Goal: Navigation & Orientation: Find specific page/section

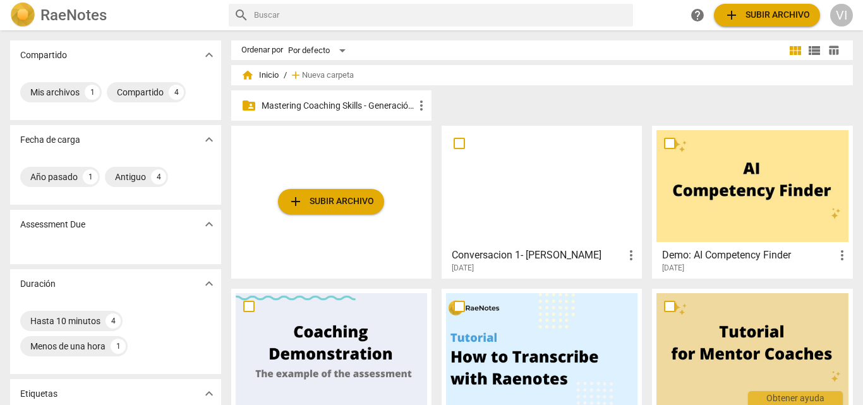
click at [377, 108] on p "Mastering Coaching Skills - Generación 31" at bounding box center [338, 105] width 152 height 13
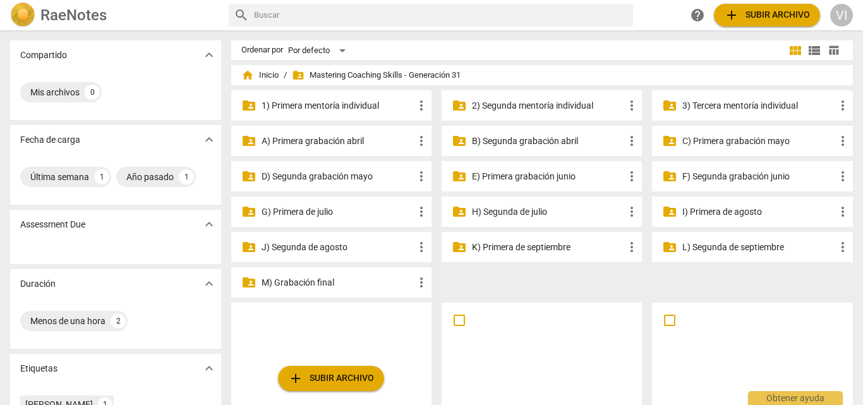
click at [691, 108] on p "3) Tercera mentoría individual" at bounding box center [758, 105] width 152 height 13
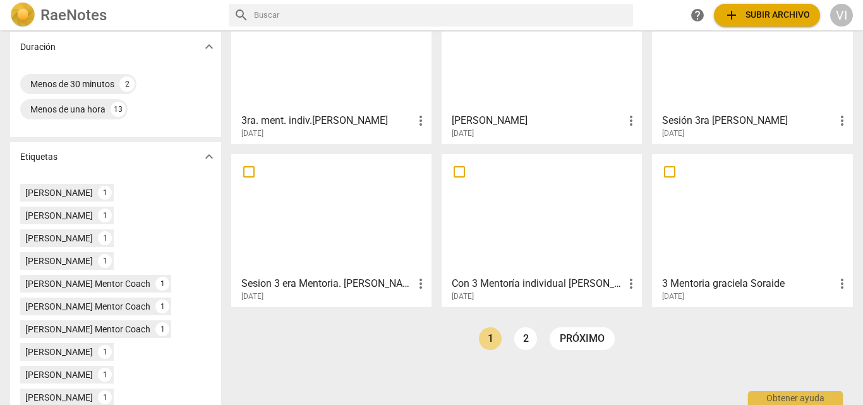
scroll to position [266, 0]
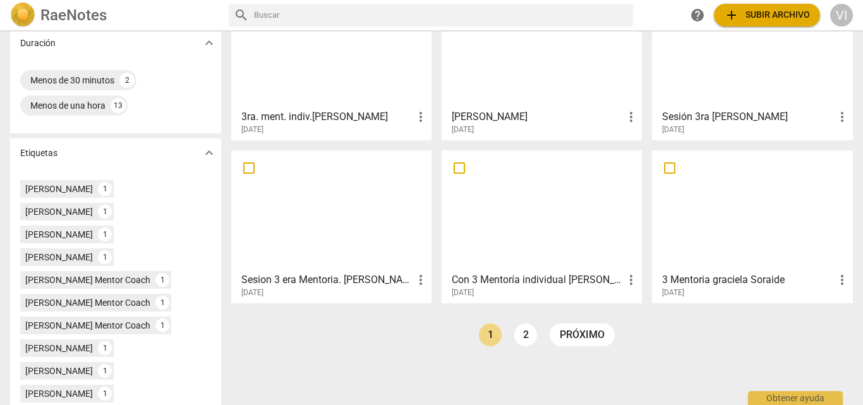
click at [778, 212] on div at bounding box center [751, 211] width 191 height 112
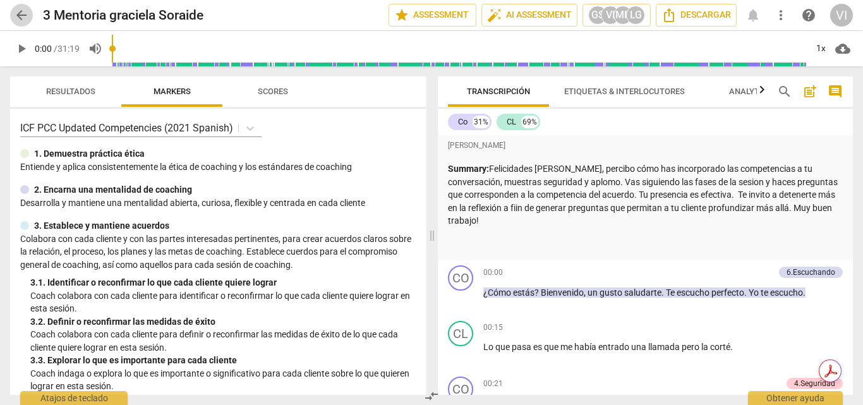
click at [18, 12] on span "arrow_back" at bounding box center [21, 15] width 15 height 15
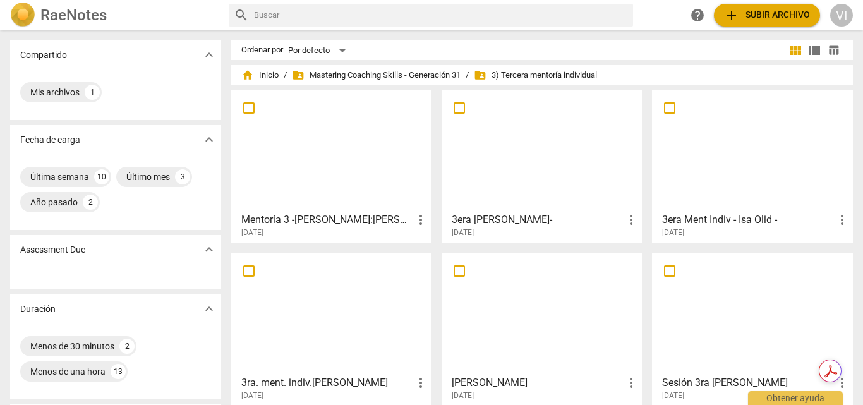
click at [548, 324] on div at bounding box center [541, 314] width 191 height 112
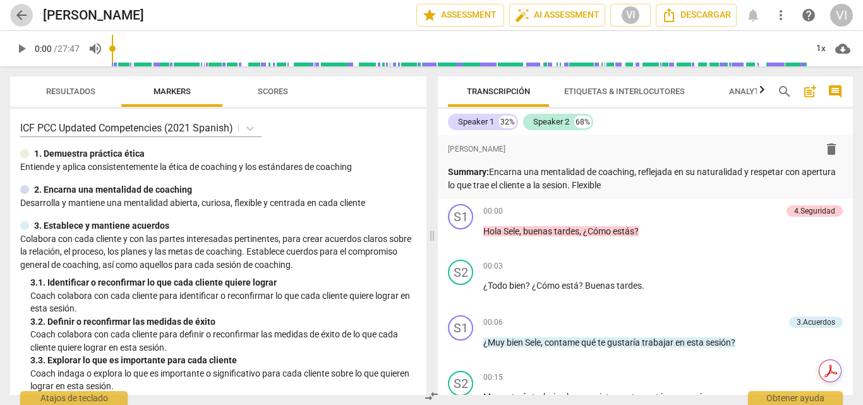
click at [18, 17] on span "arrow_back" at bounding box center [21, 15] width 15 height 15
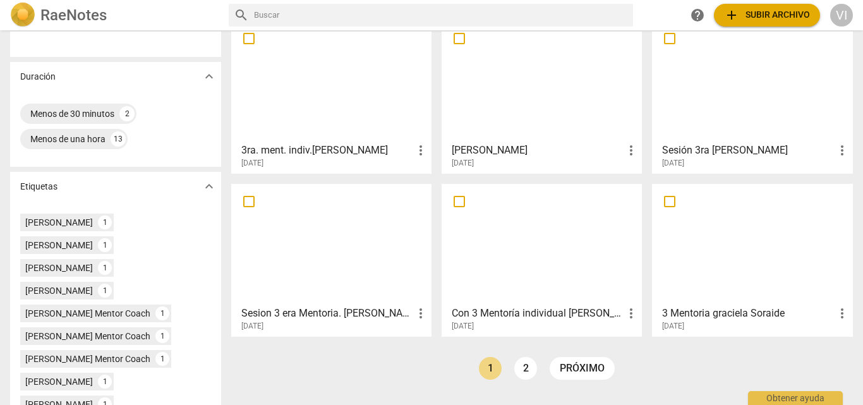
scroll to position [245, 0]
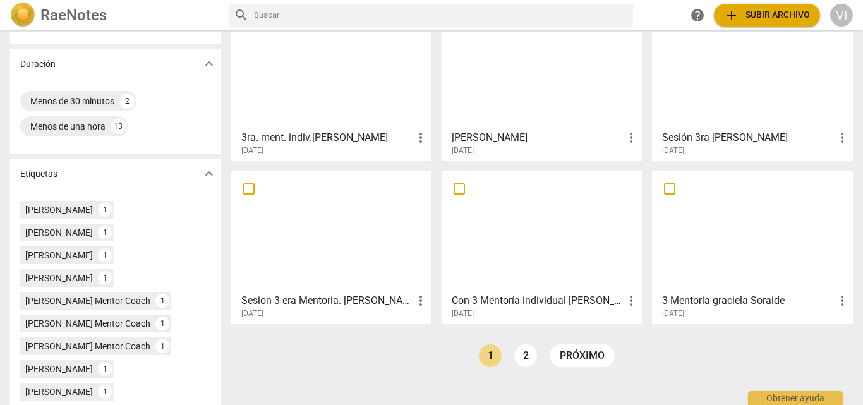
click at [335, 232] on div at bounding box center [331, 232] width 191 height 112
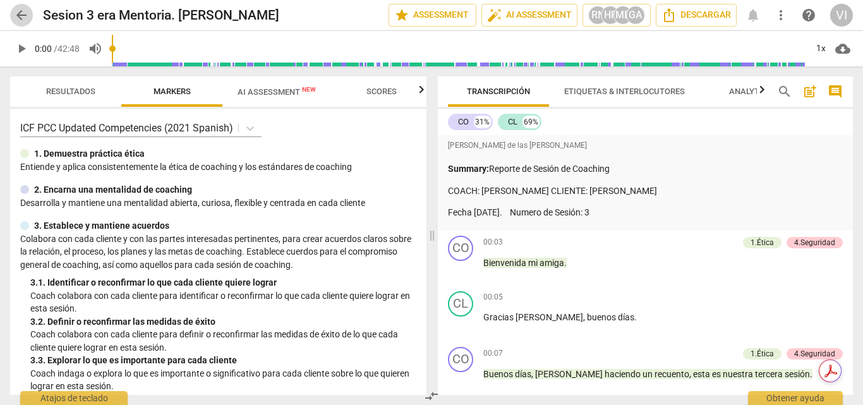
click at [20, 14] on span "arrow_back" at bounding box center [21, 15] width 15 height 15
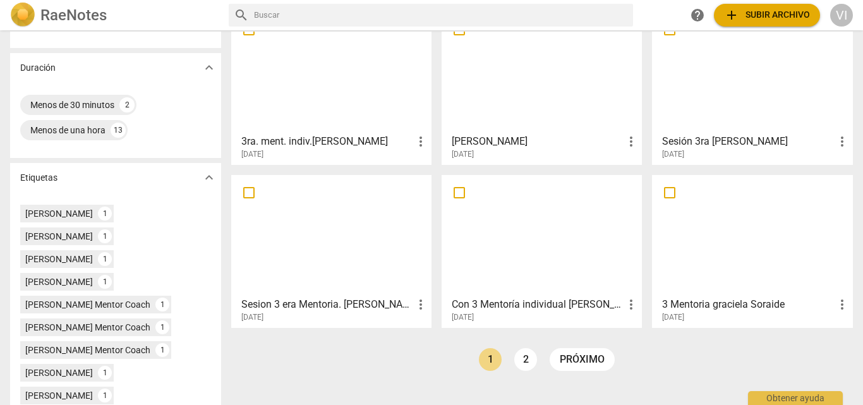
scroll to position [239, 0]
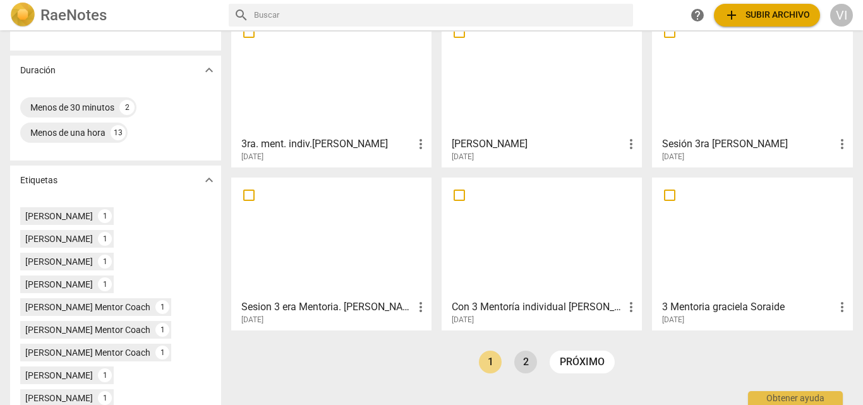
click at [521, 363] on link "2" at bounding box center [525, 362] width 23 height 23
